Goal: Task Accomplishment & Management: Manage account settings

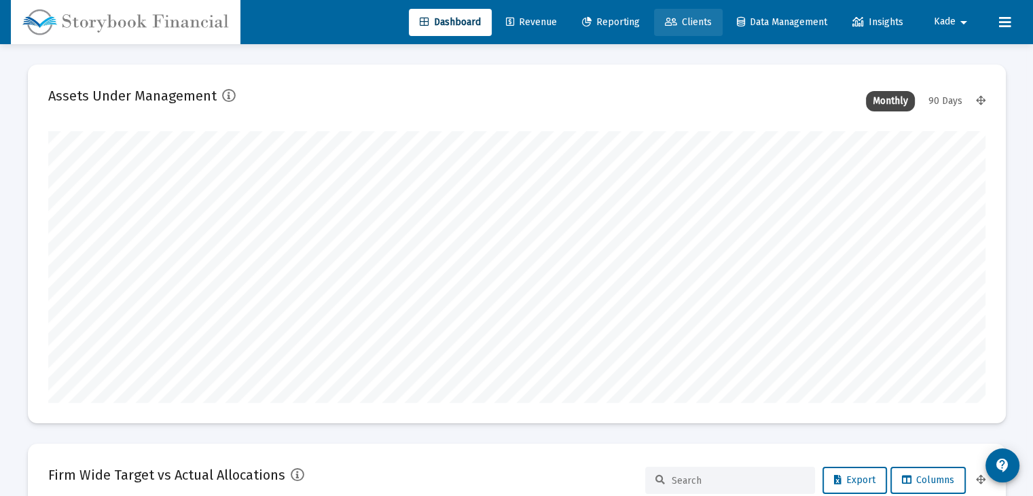
click at [683, 17] on span "Clients" at bounding box center [688, 22] width 47 height 12
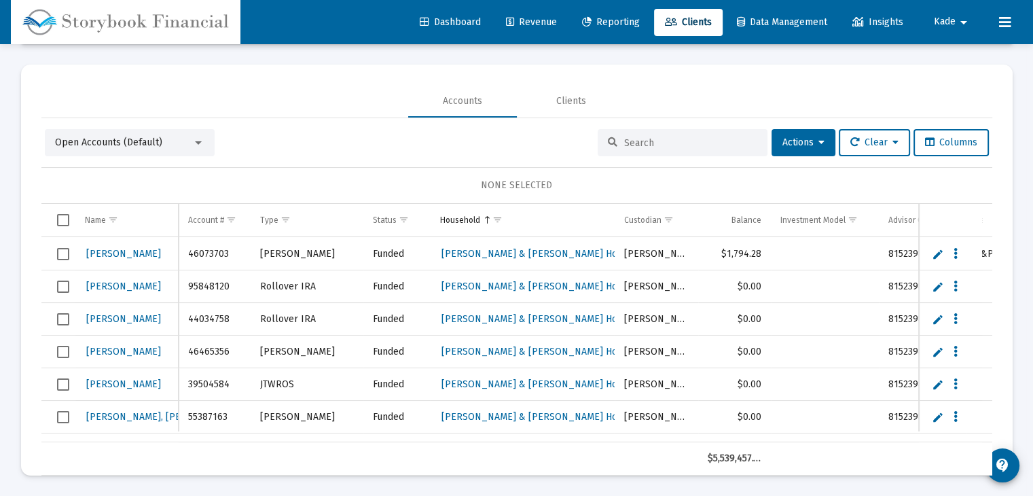
scroll to position [433, 0]
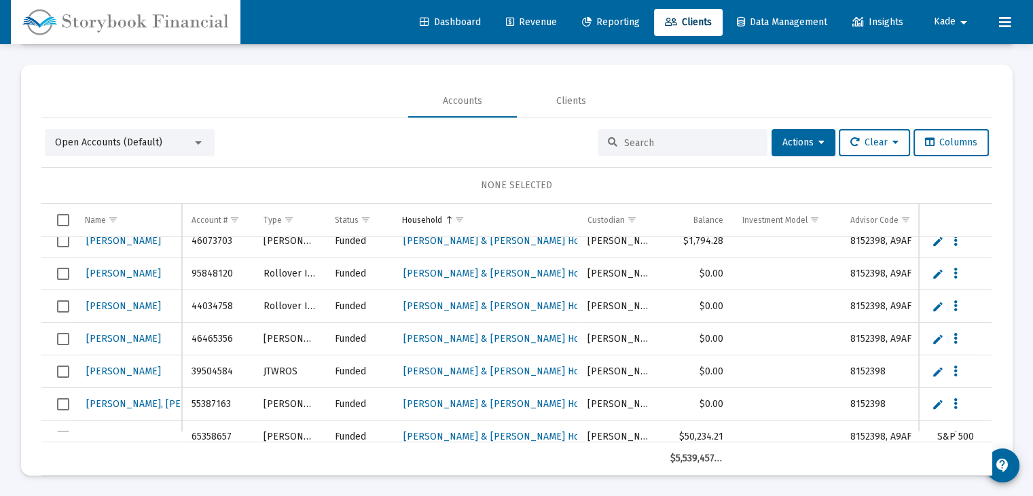
click at [136, 413] on td "[PERSON_NAME], [PERSON_NAME]" at bounding box center [128, 404] width 107 height 33
click at [68, 274] on span "Select row" at bounding box center [63, 274] width 12 height 12
click at [65, 302] on span "Select row" at bounding box center [63, 306] width 12 height 12
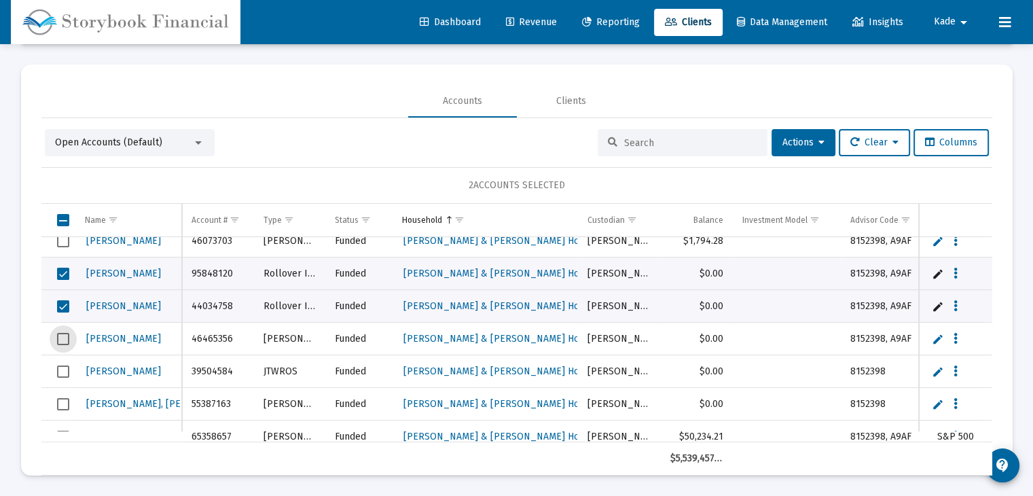
click at [62, 336] on span "Select row" at bounding box center [63, 339] width 12 height 12
click at [61, 365] on span "Select row" at bounding box center [63, 371] width 12 height 12
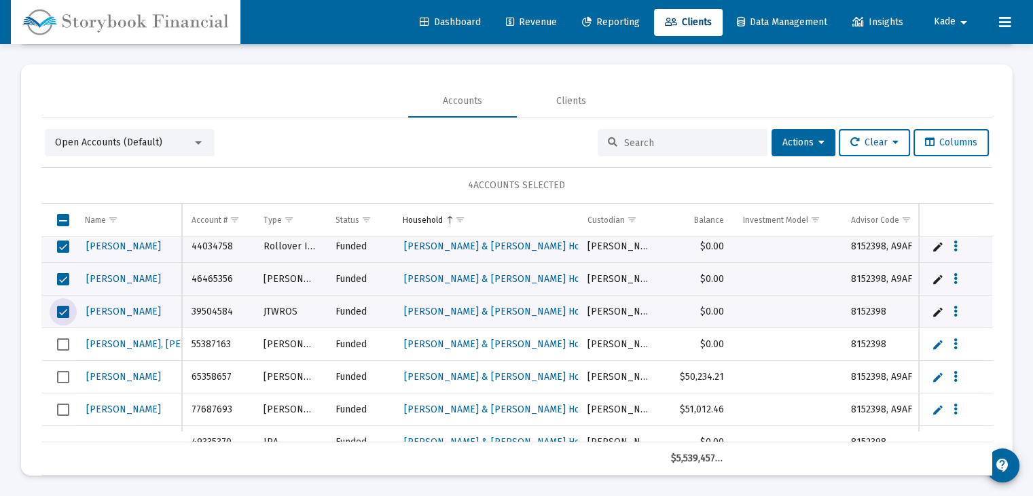
click at [65, 338] on span "Select row" at bounding box center [63, 344] width 12 height 12
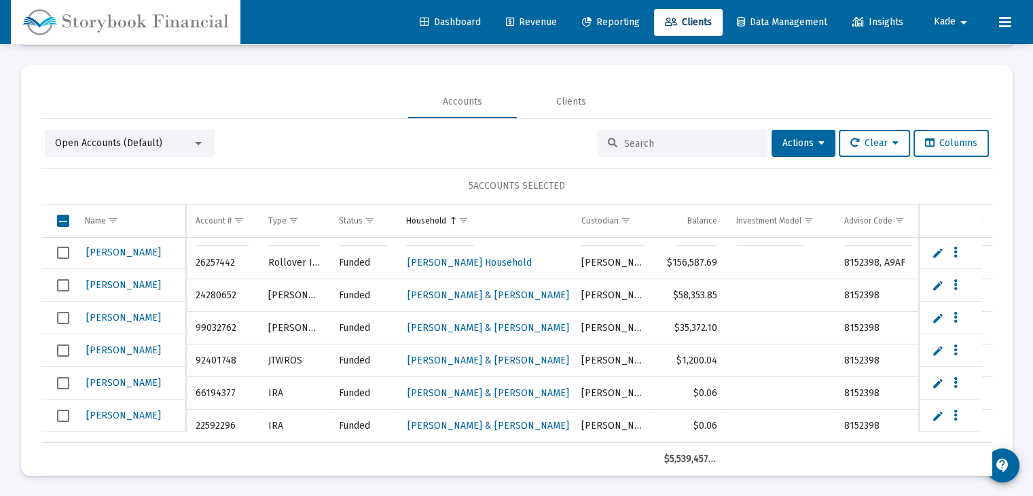
click at [835, 146] on div "Clear" at bounding box center [872, 143] width 75 height 27
click at [824, 145] on button "Actions" at bounding box center [803, 143] width 64 height 27
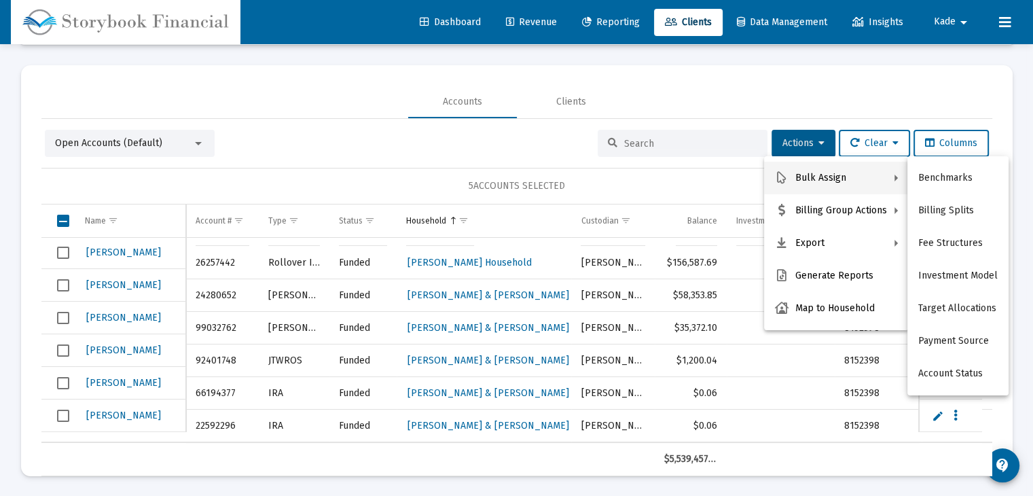
click at [519, 18] on div at bounding box center [516, 248] width 1033 height 496
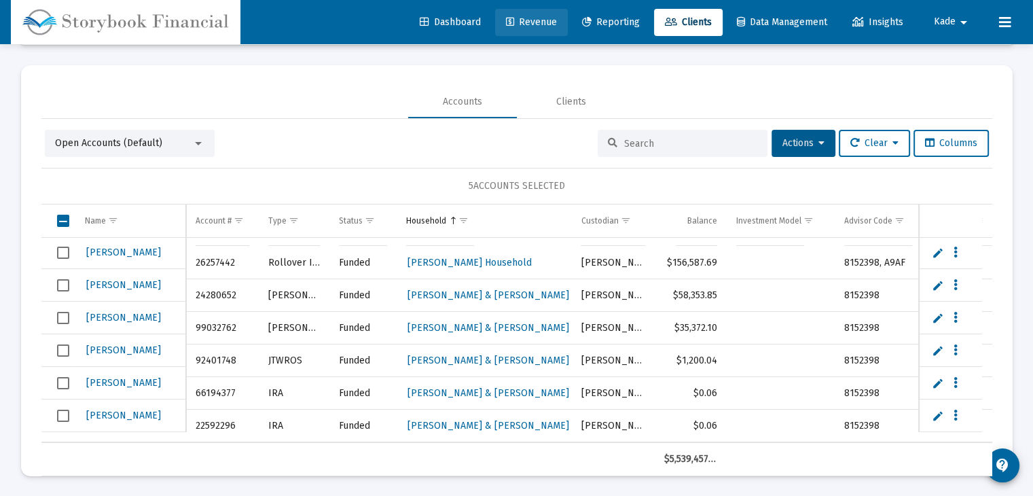
click at [522, 17] on span "Revenue" at bounding box center [531, 22] width 51 height 12
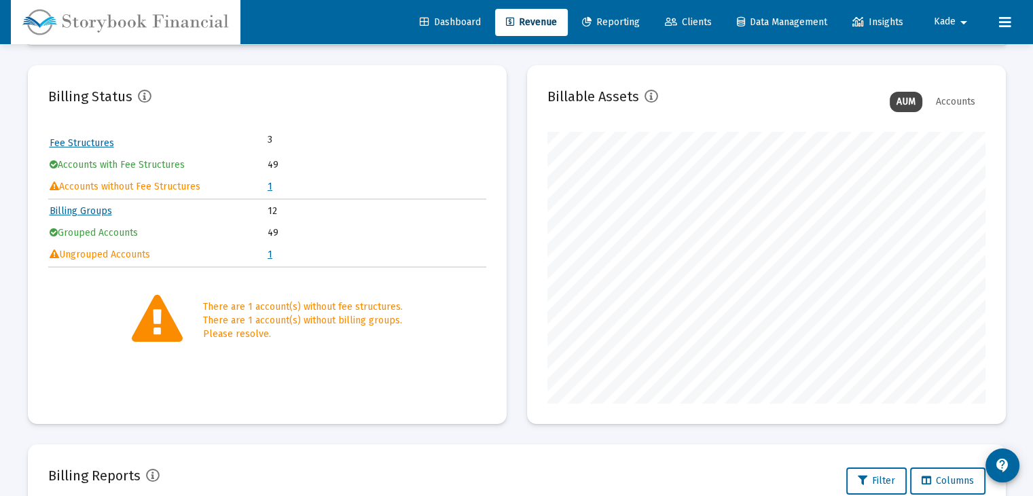
click at [270, 185] on link "1" at bounding box center [270, 187] width 5 height 12
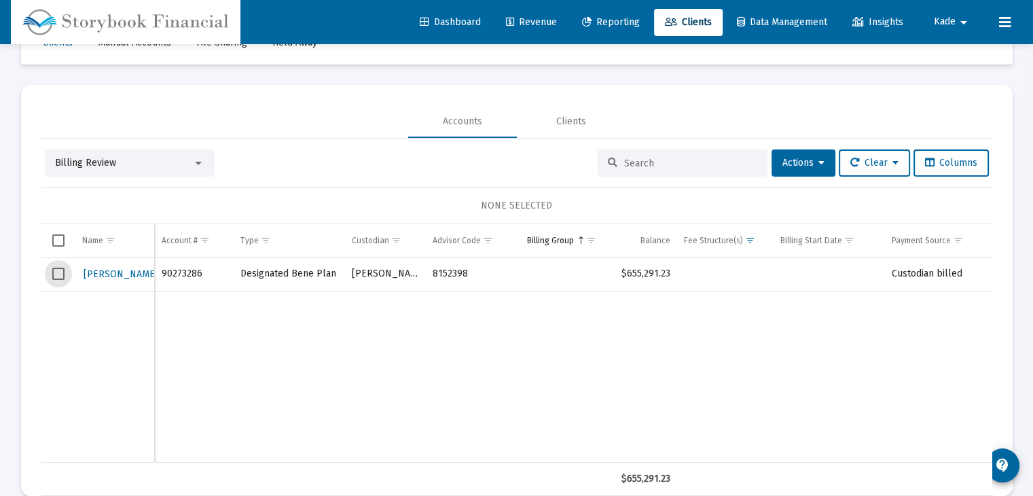
click at [64, 272] on span "Select row" at bounding box center [58, 274] width 12 height 12
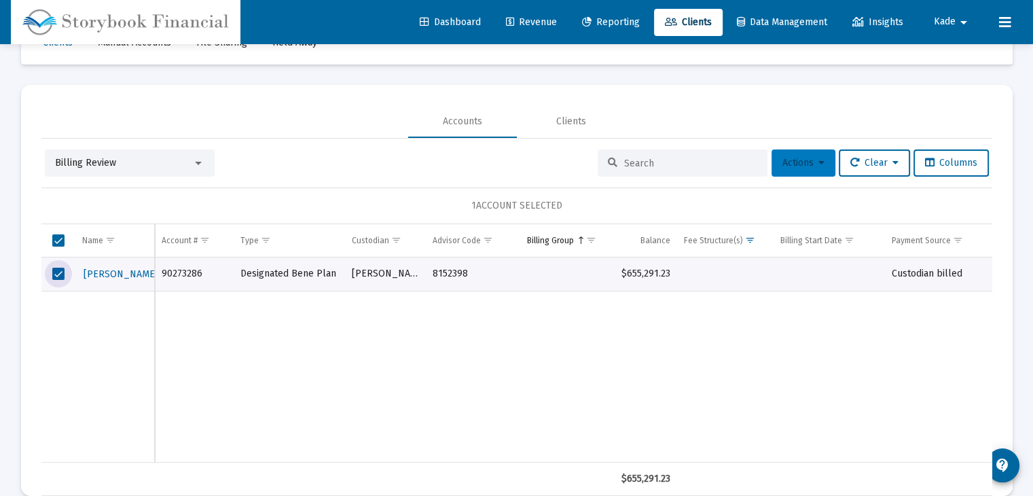
click at [826, 164] on button "Actions" at bounding box center [803, 162] width 64 height 27
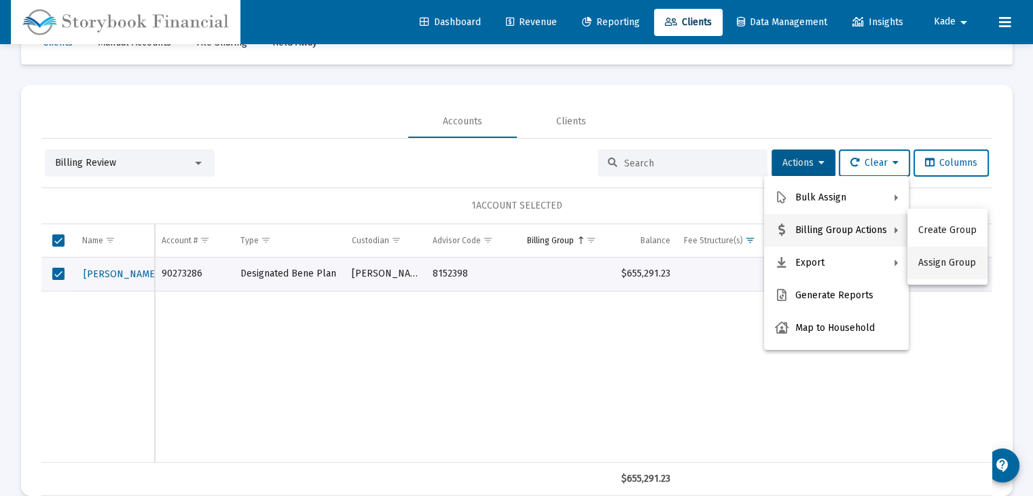
click at [934, 263] on button "Assign Group" at bounding box center [947, 262] width 80 height 33
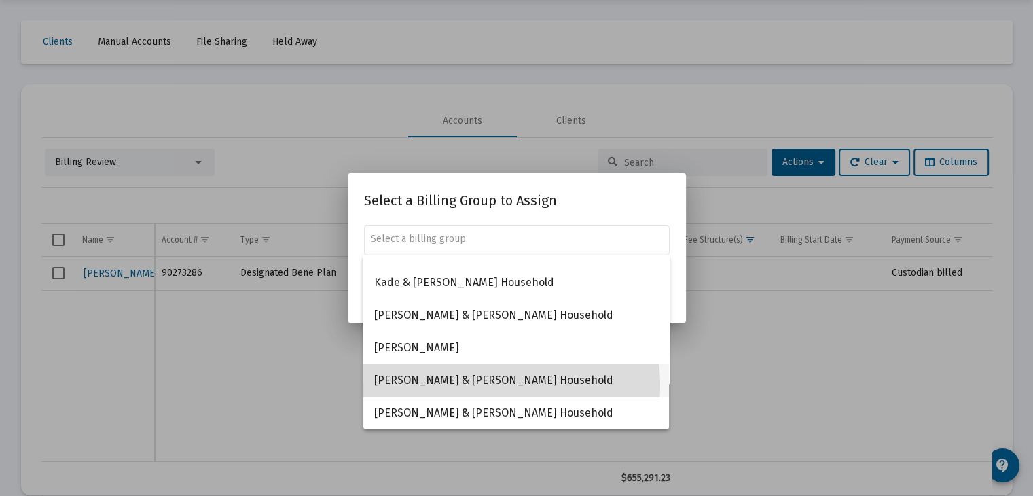
click at [478, 384] on span "[PERSON_NAME] & [PERSON_NAME] Household" at bounding box center [516, 380] width 284 height 33
type input "[PERSON_NAME] & [PERSON_NAME] Household"
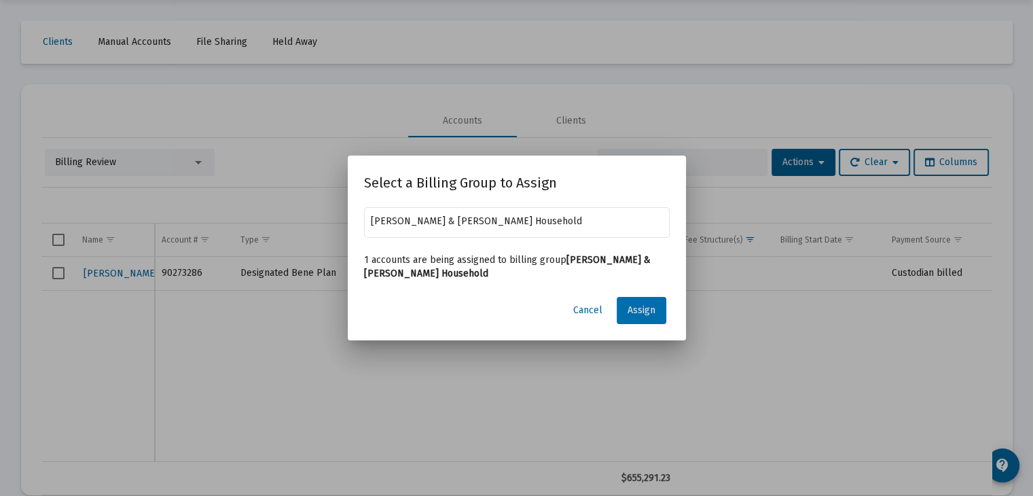
click at [633, 311] on span "Assign" at bounding box center [641, 310] width 28 height 12
